Goal: Task Accomplishment & Management: Manage account settings

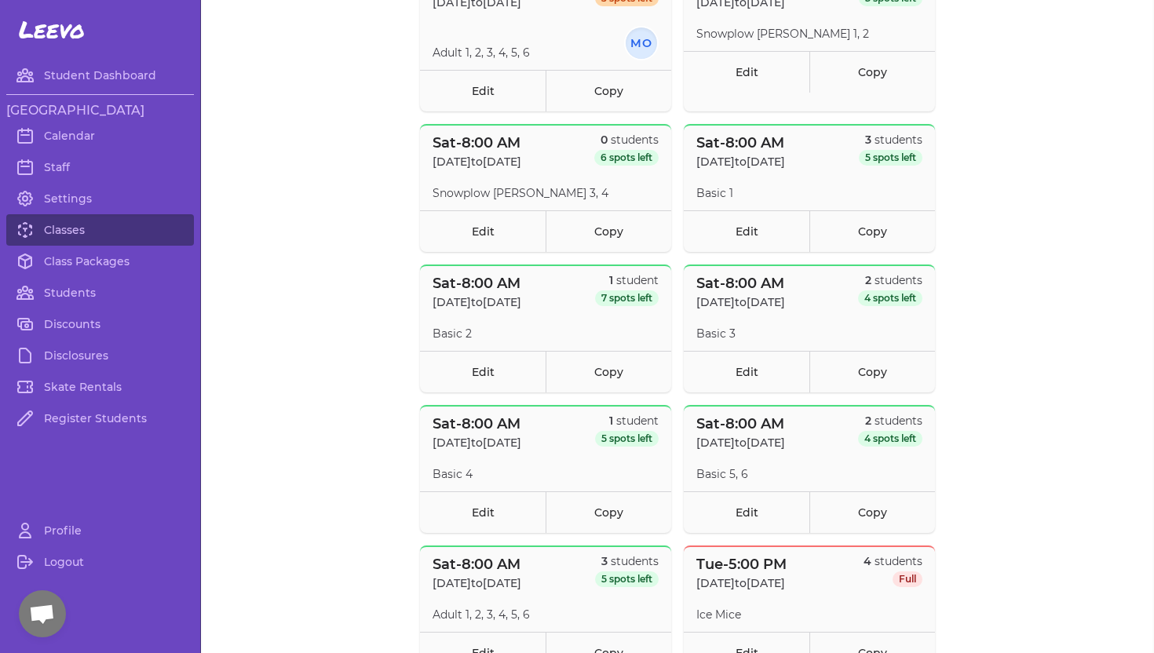
scroll to position [871, 0]
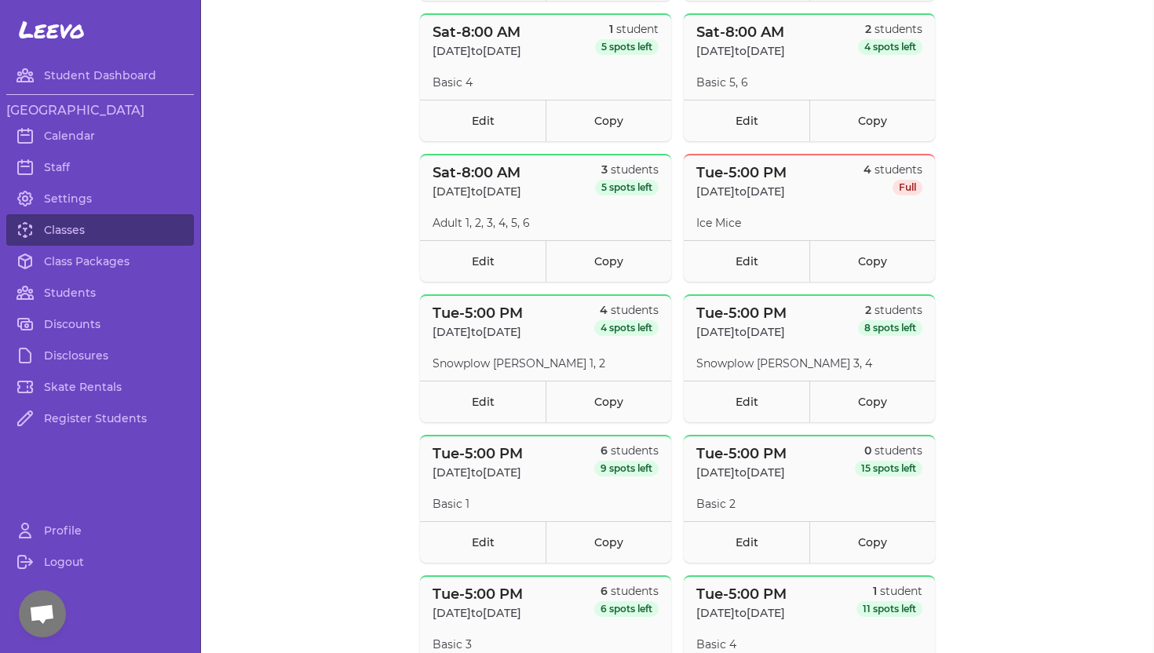
scroll to position [1256, 0]
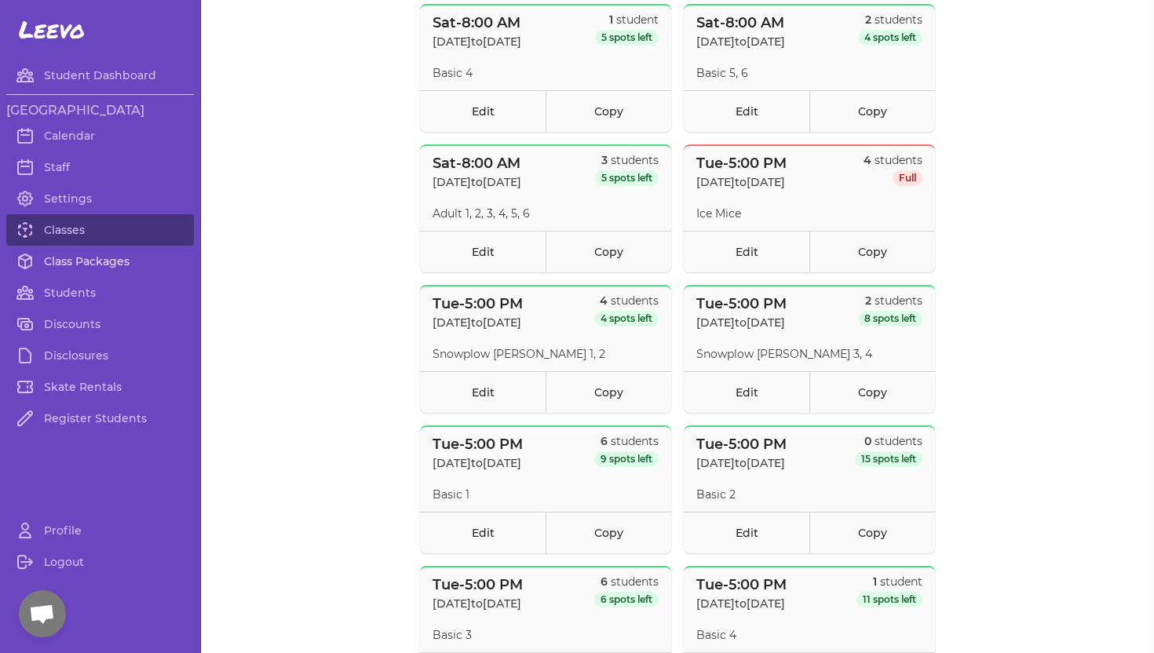
click at [82, 258] on link "Class Packages" at bounding box center [100, 261] width 188 height 31
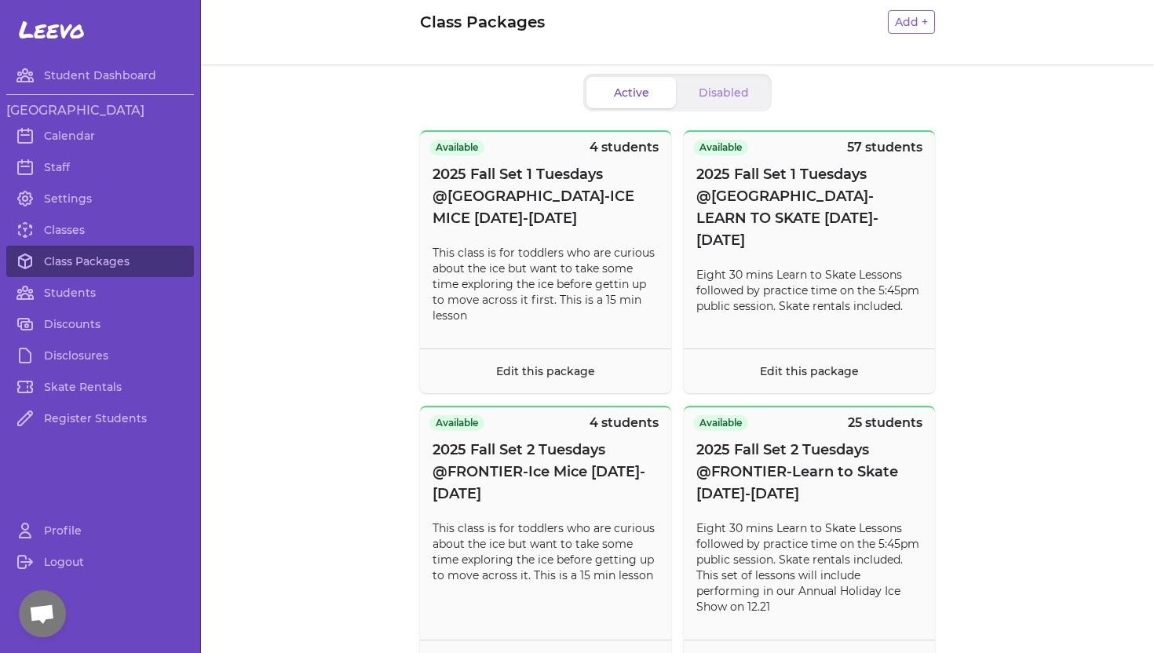
scroll to position [24, 0]
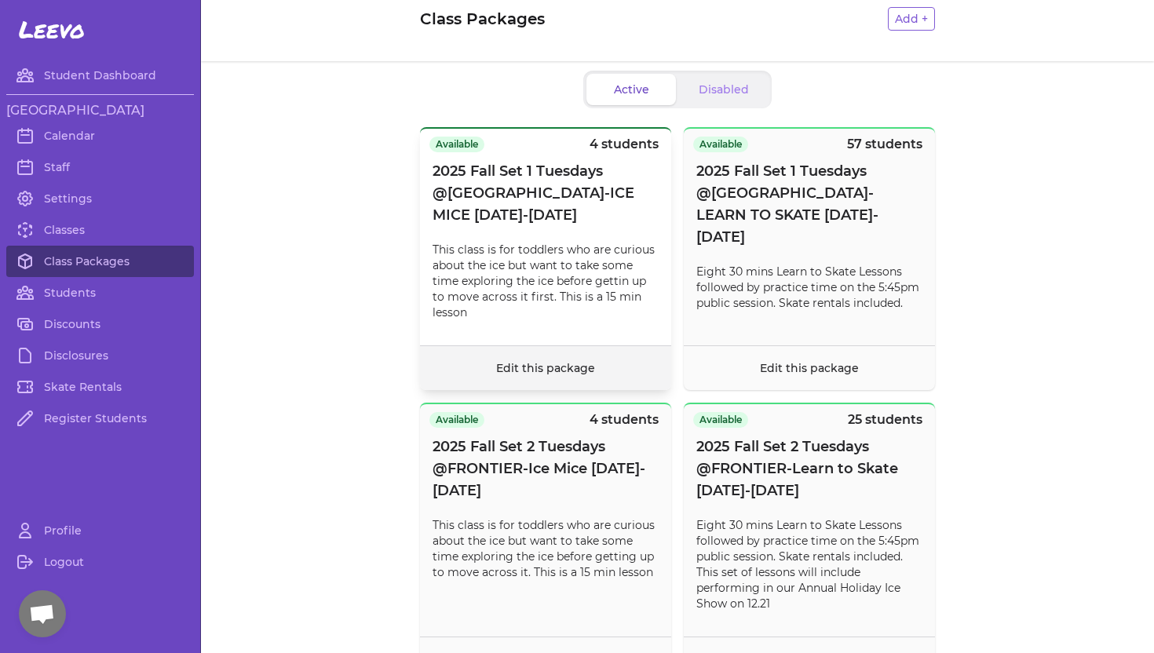
click at [520, 370] on link "Edit this package" at bounding box center [545, 368] width 99 height 14
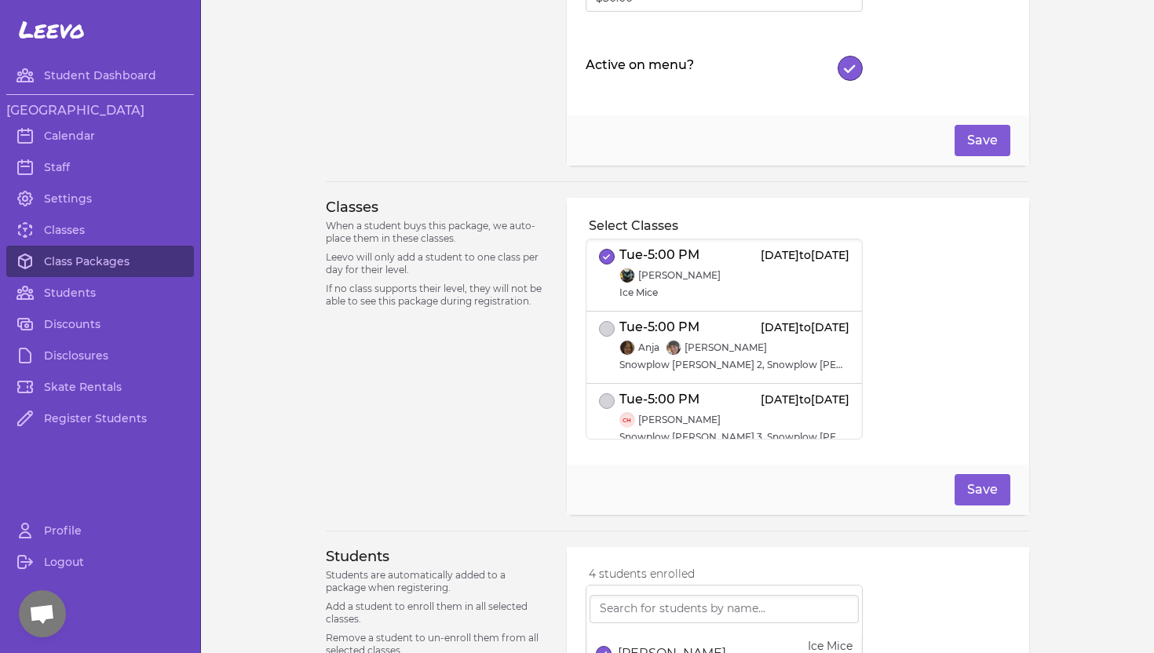
scroll to position [335, 0]
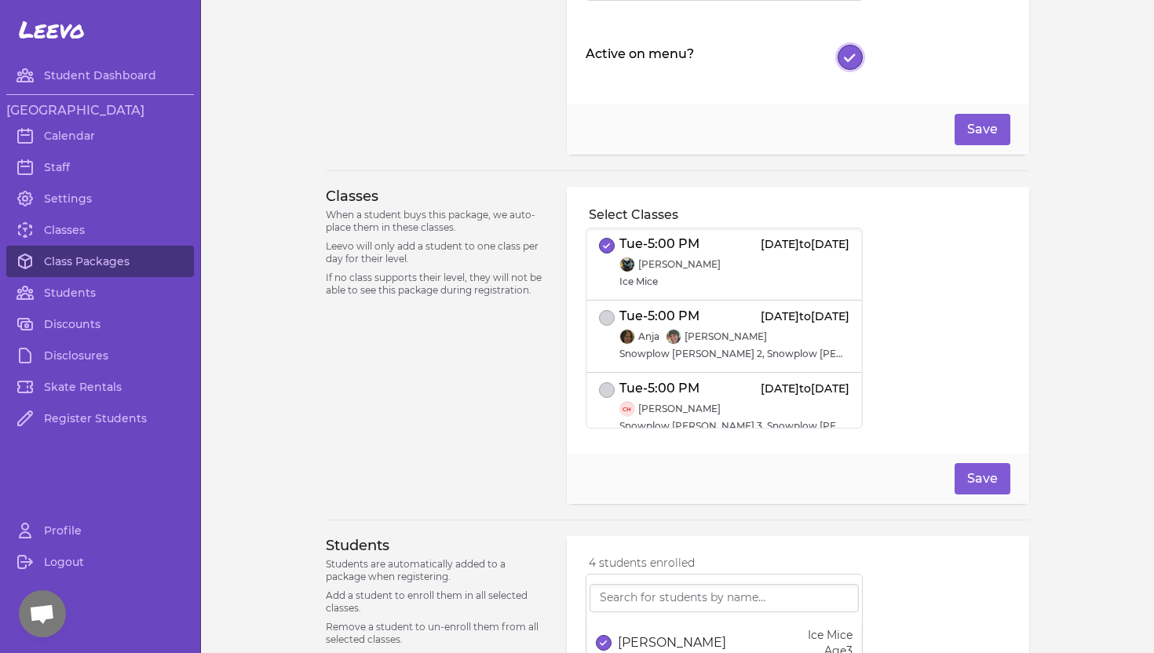
click at [847, 58] on icon "button" at bounding box center [850, 58] width 12 height 10
click at [967, 127] on button "Save" at bounding box center [983, 129] width 56 height 31
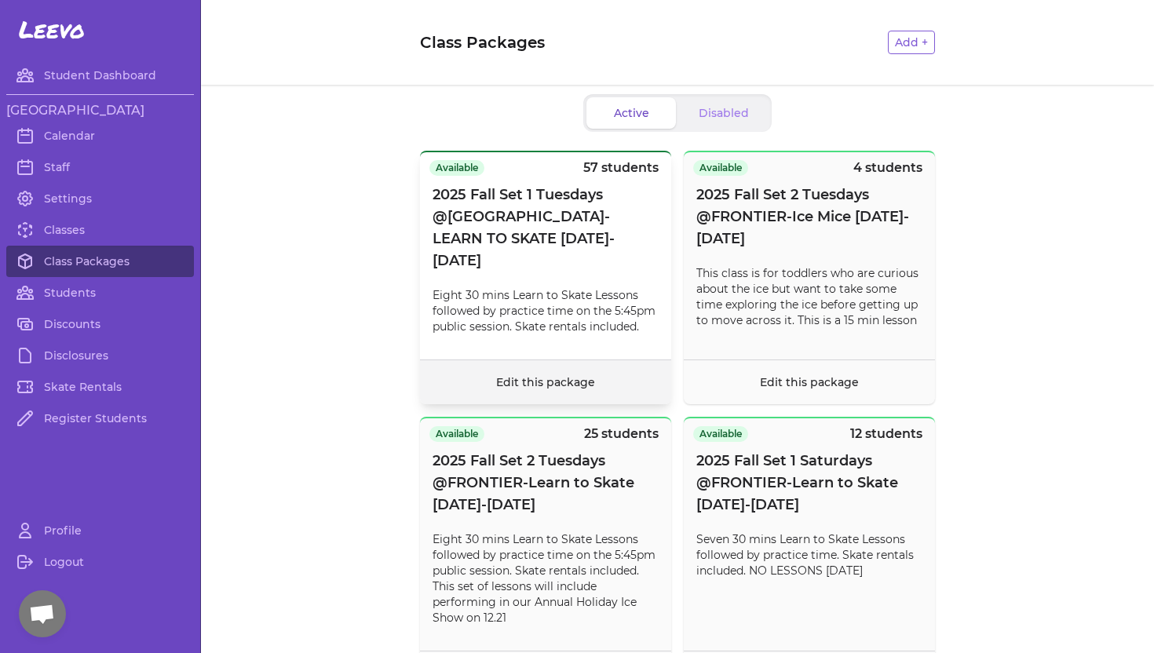
click at [570, 375] on link "Edit this package" at bounding box center [545, 382] width 99 height 14
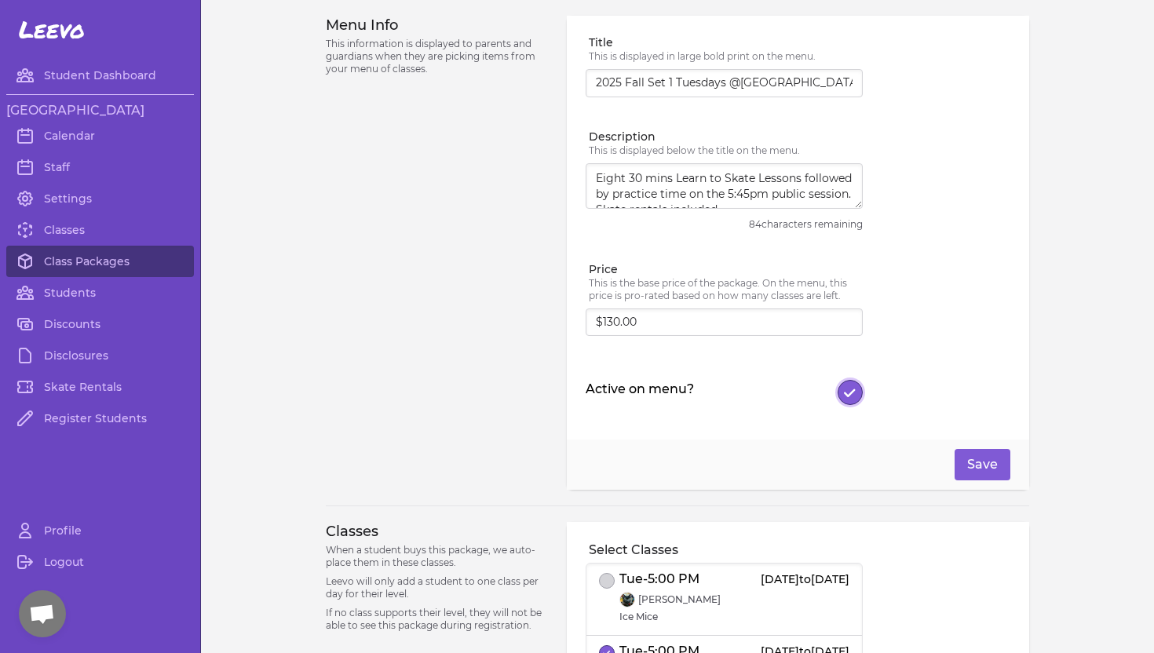
click at [850, 388] on icon "button" at bounding box center [850, 393] width 12 height 10
click at [977, 461] on button "Save" at bounding box center [983, 464] width 56 height 31
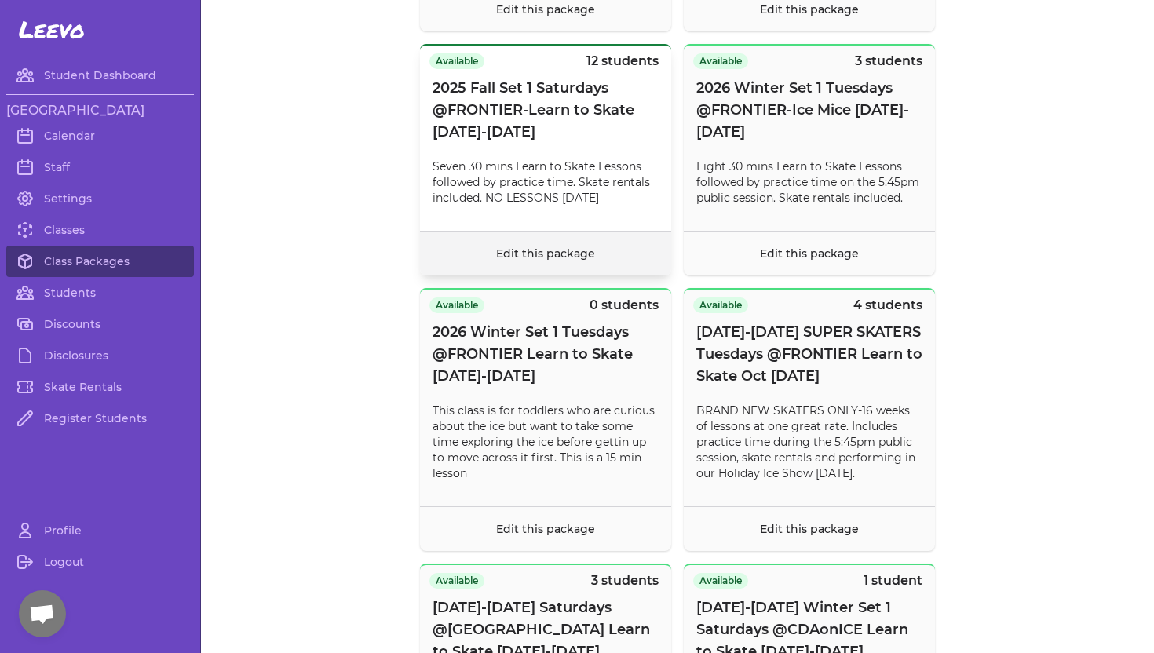
scroll to position [406, 0]
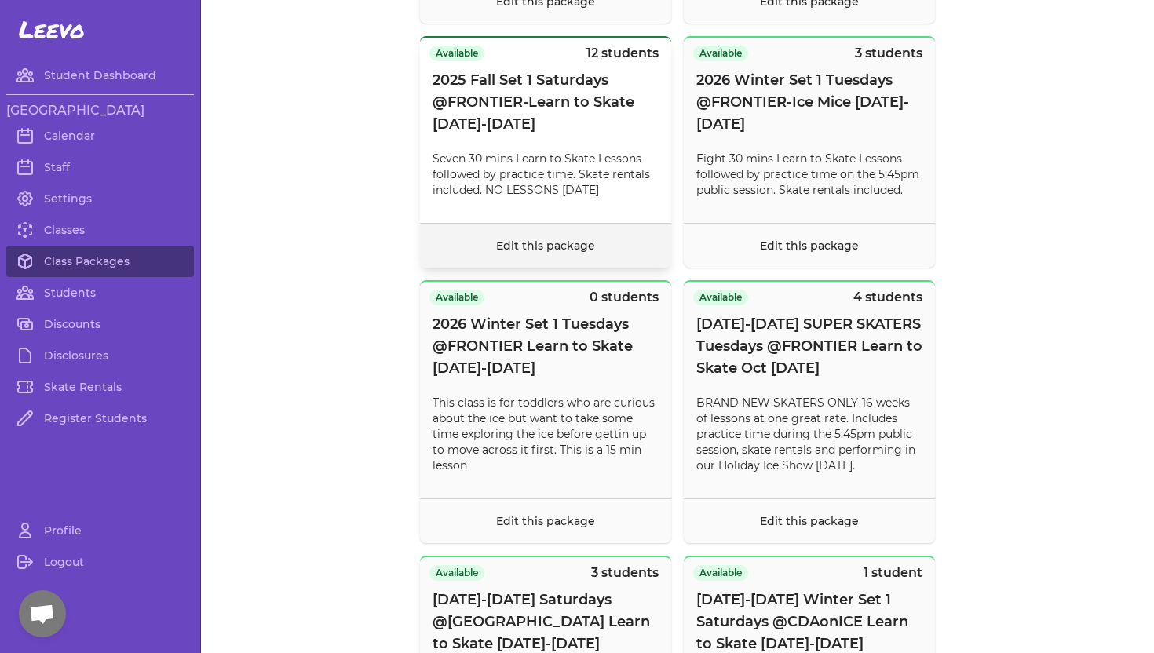
click at [540, 243] on link "Edit this package" at bounding box center [545, 246] width 99 height 14
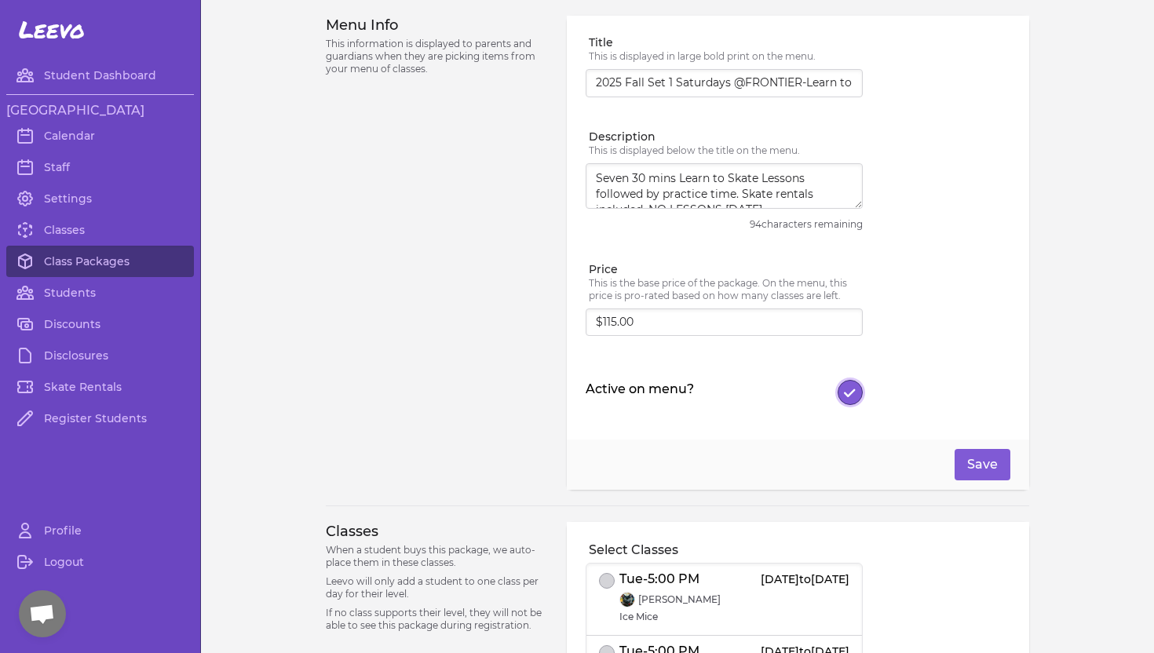
click at [849, 390] on icon "button" at bounding box center [850, 393] width 12 height 10
click at [986, 462] on button "Save" at bounding box center [983, 464] width 56 height 31
